Goal: Task Accomplishment & Management: Manage account settings

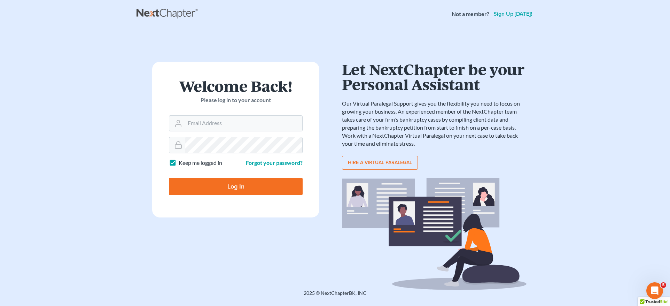
type input "[PERSON_NAME][EMAIL_ADDRESS][DOMAIN_NAME]"
click at [237, 191] on input "Log In" at bounding box center [236, 186] width 134 height 17
type input "Thinking..."
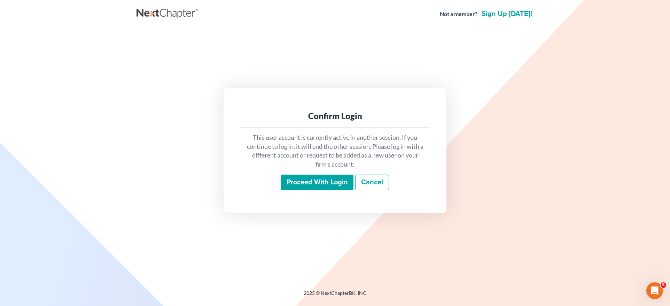
click at [325, 182] on input "Proceed with login" at bounding box center [317, 183] width 72 height 16
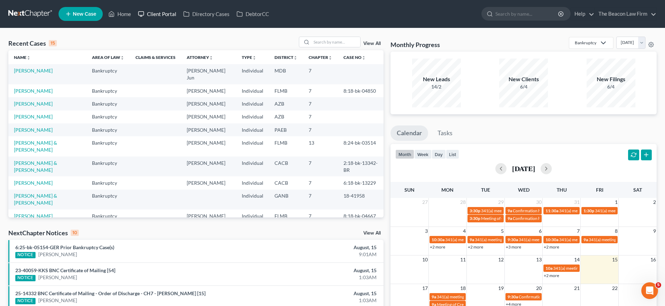
click at [168, 13] on link "Client Portal" at bounding box center [157, 14] width 45 height 13
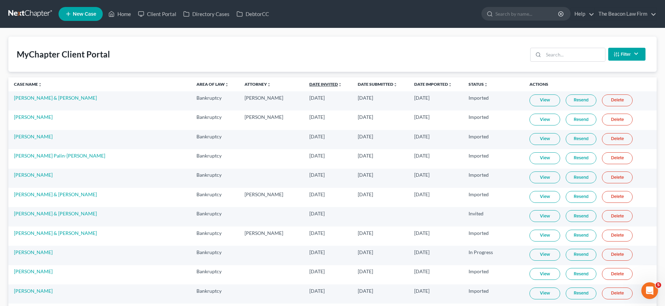
click at [309, 82] on link "Date Invited unfold_more expand_more expand_less" at bounding box center [325, 84] width 33 height 5
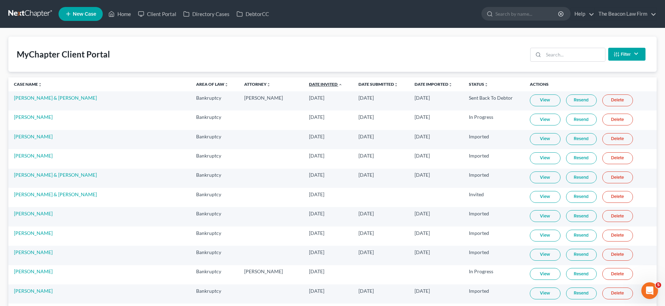
click at [309, 83] on link "Date Invited unfold_more expand_more expand_less" at bounding box center [325, 84] width 33 height 5
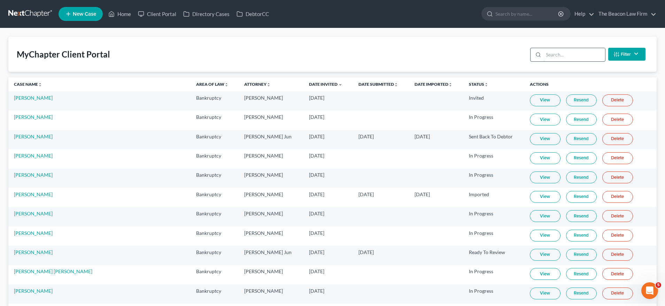
click at [559, 58] on input "search" at bounding box center [575, 54] width 62 height 13
paste input "Paola Bennett"
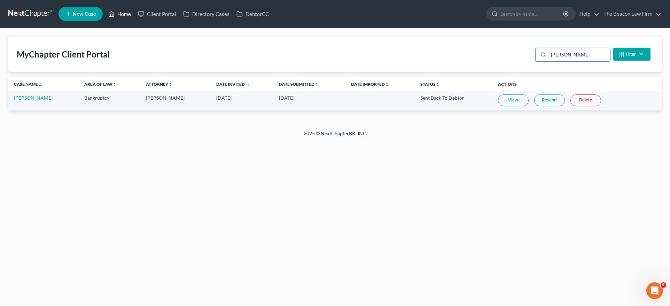
type input "Paola Bennett"
click at [124, 17] on link "Home" at bounding box center [120, 14] width 30 height 13
